Goal: Check status: Check status

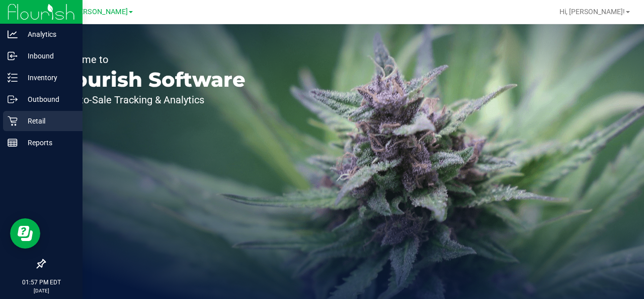
click at [12, 122] on icon at bounding box center [13, 121] width 10 height 10
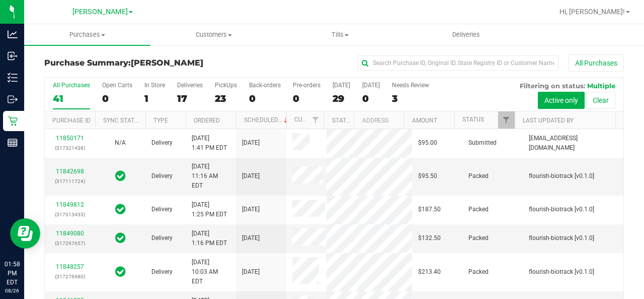
click at [163, 112] on th "Type" at bounding box center [165, 120] width 40 height 18
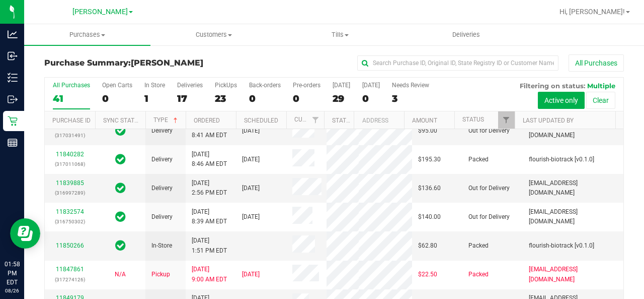
scroll to position [729, 0]
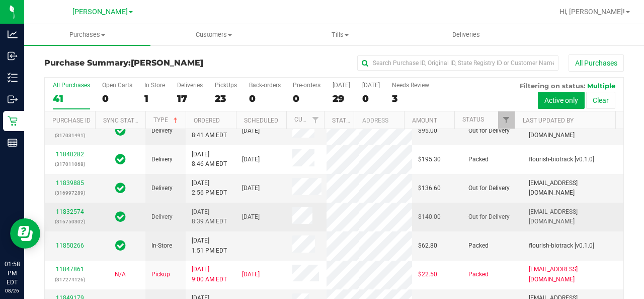
click at [71, 207] on div "11832574 (316750302)" at bounding box center [70, 216] width 38 height 19
click at [66, 202] on td "11832574 (316750302)" at bounding box center [70, 216] width 50 height 29
click at [72, 208] on link "11832574" at bounding box center [70, 211] width 28 height 7
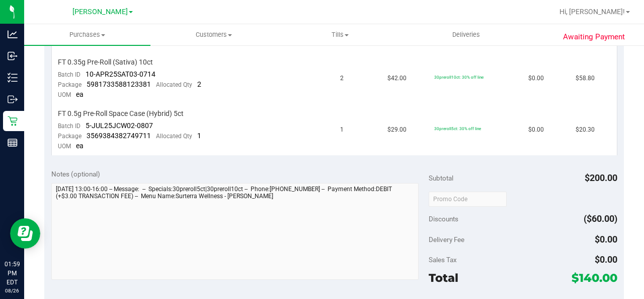
scroll to position [385, 0]
